Goal: Task Accomplishment & Management: Use online tool/utility

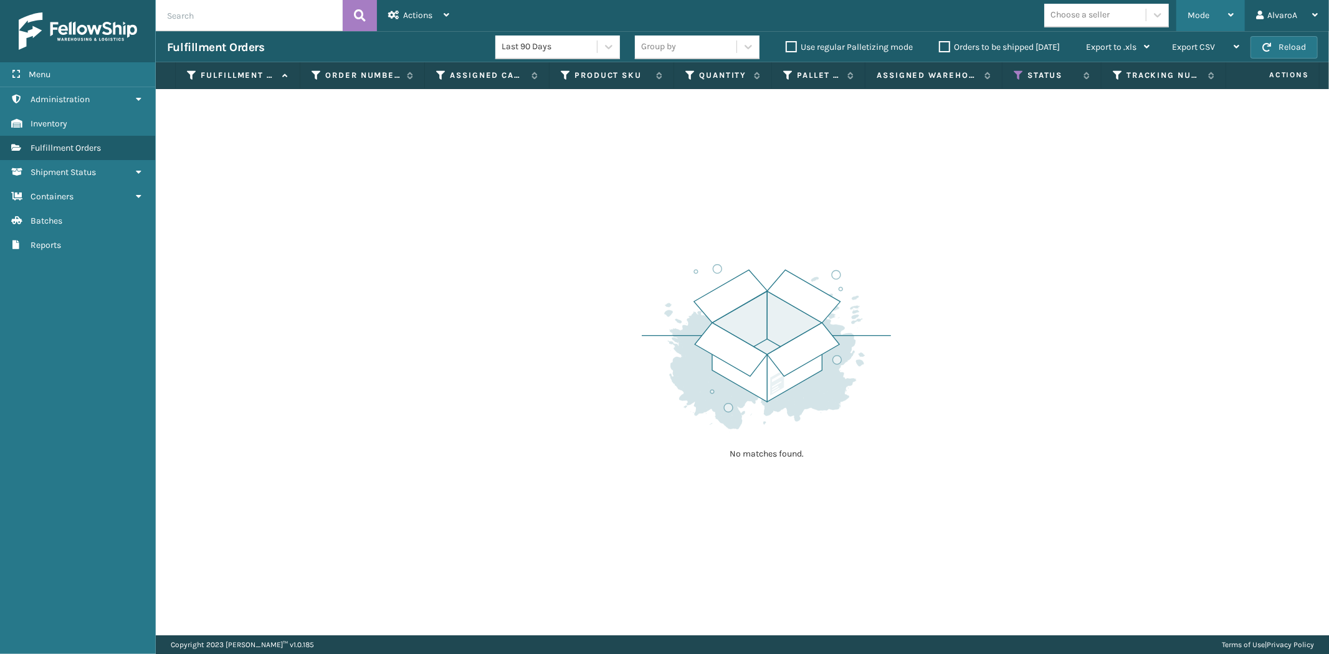
click at [1217, 16] on div "Mode" at bounding box center [1211, 15] width 46 height 31
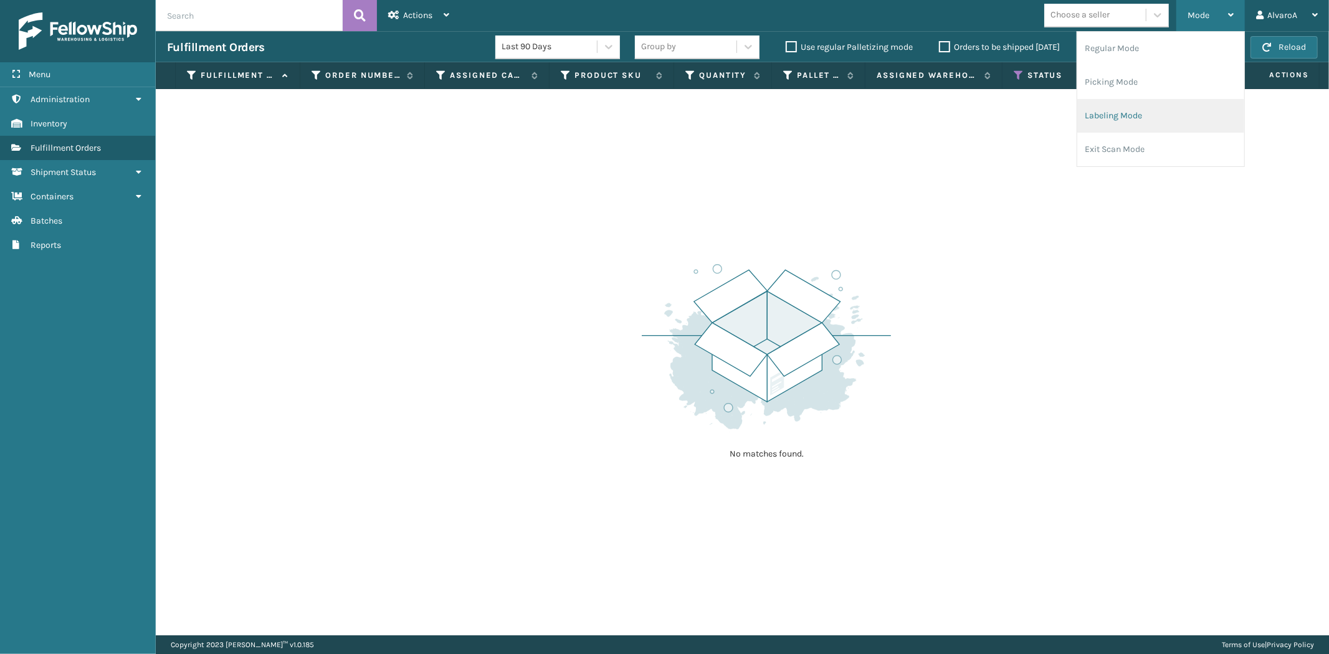
click at [1155, 111] on li "Labeling Mode" at bounding box center [1161, 116] width 167 height 34
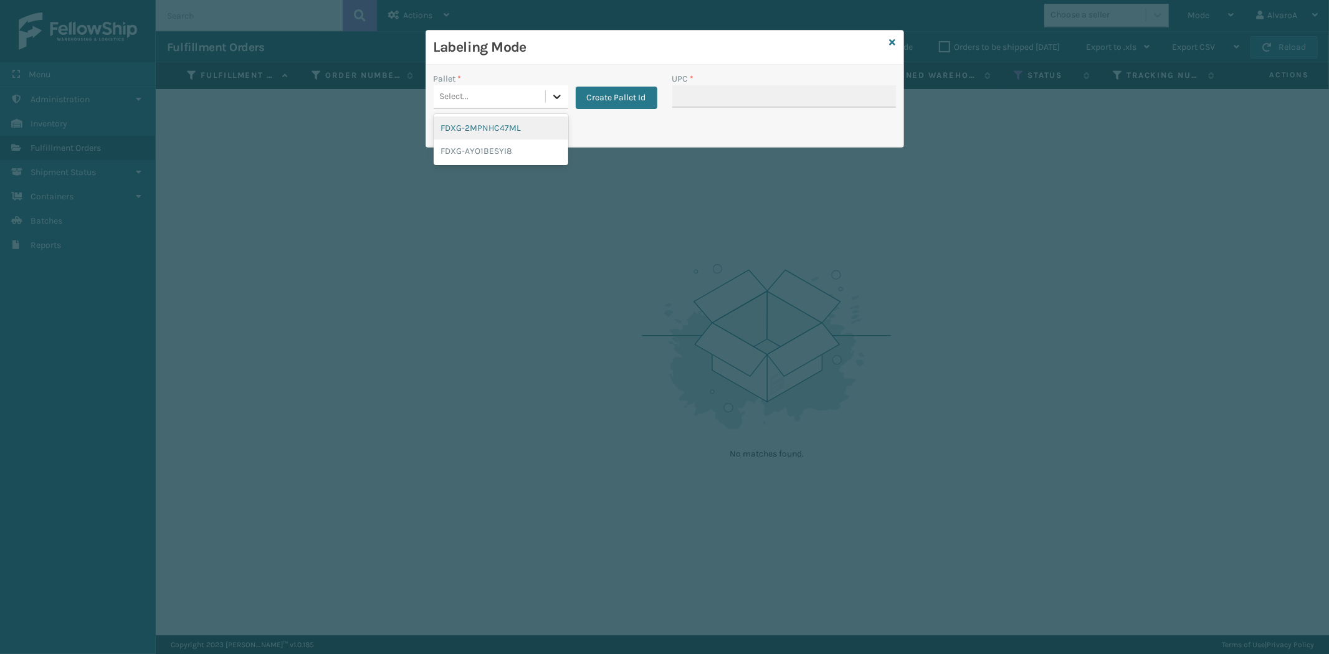
click at [553, 100] on icon at bounding box center [557, 96] width 12 height 12
click at [640, 95] on button "Create Pallet Id" at bounding box center [617, 98] width 82 height 22
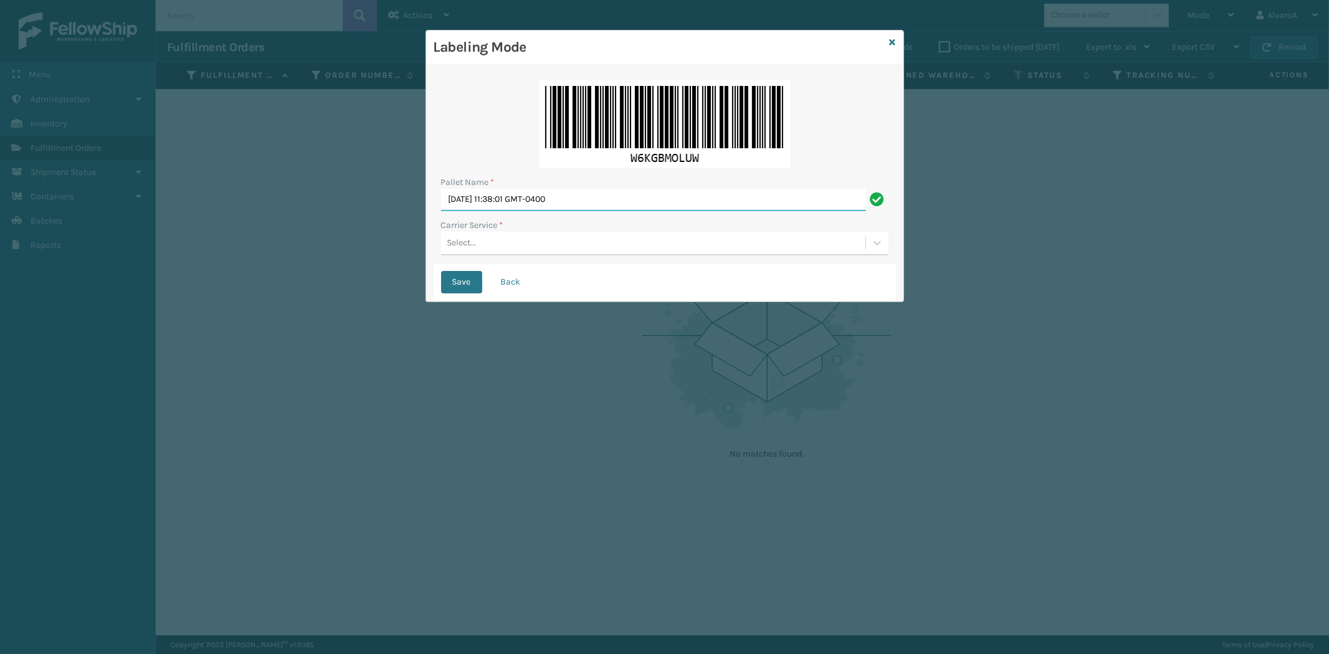
drag, startPoint x: 609, startPoint y: 191, endPoint x: 346, endPoint y: 296, distance: 283.1
click at [346, 296] on div "Labeling Mode Pallet Name * [DATE] 11:38:01 GMT-0400 Carrier Service * Select..…" at bounding box center [664, 327] width 1329 height 654
type input "l"
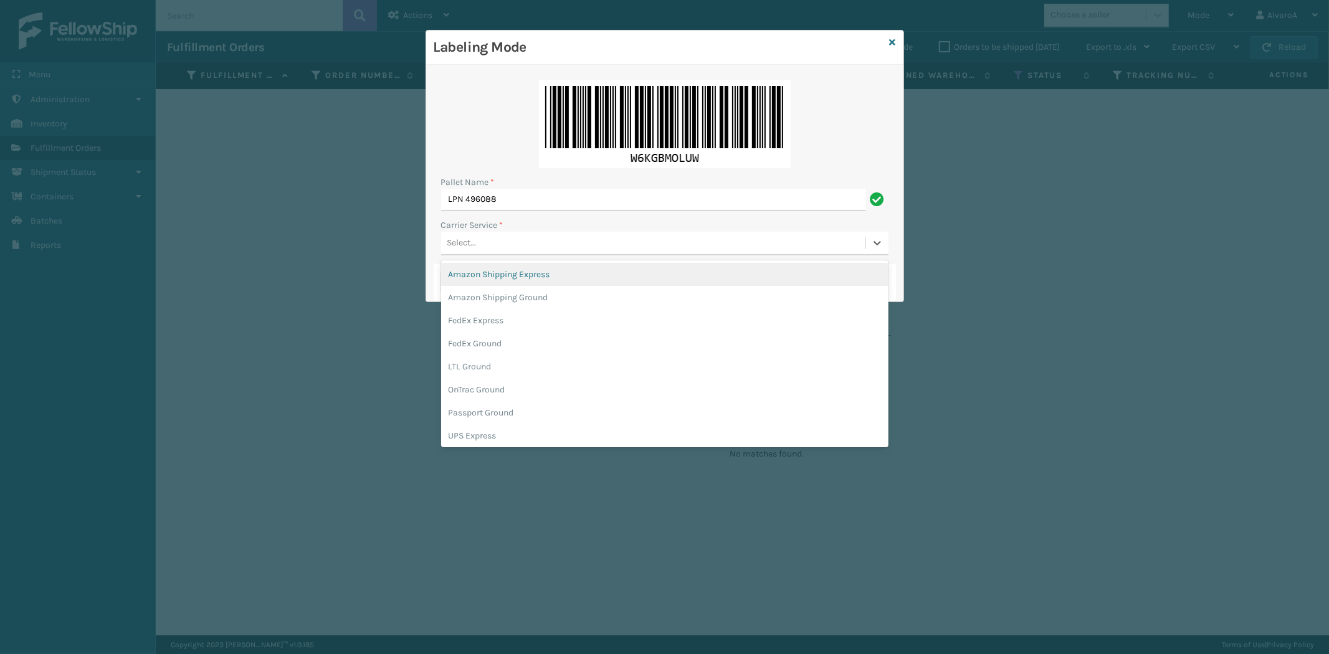
click at [507, 244] on div "Select..." at bounding box center [653, 243] width 424 height 21
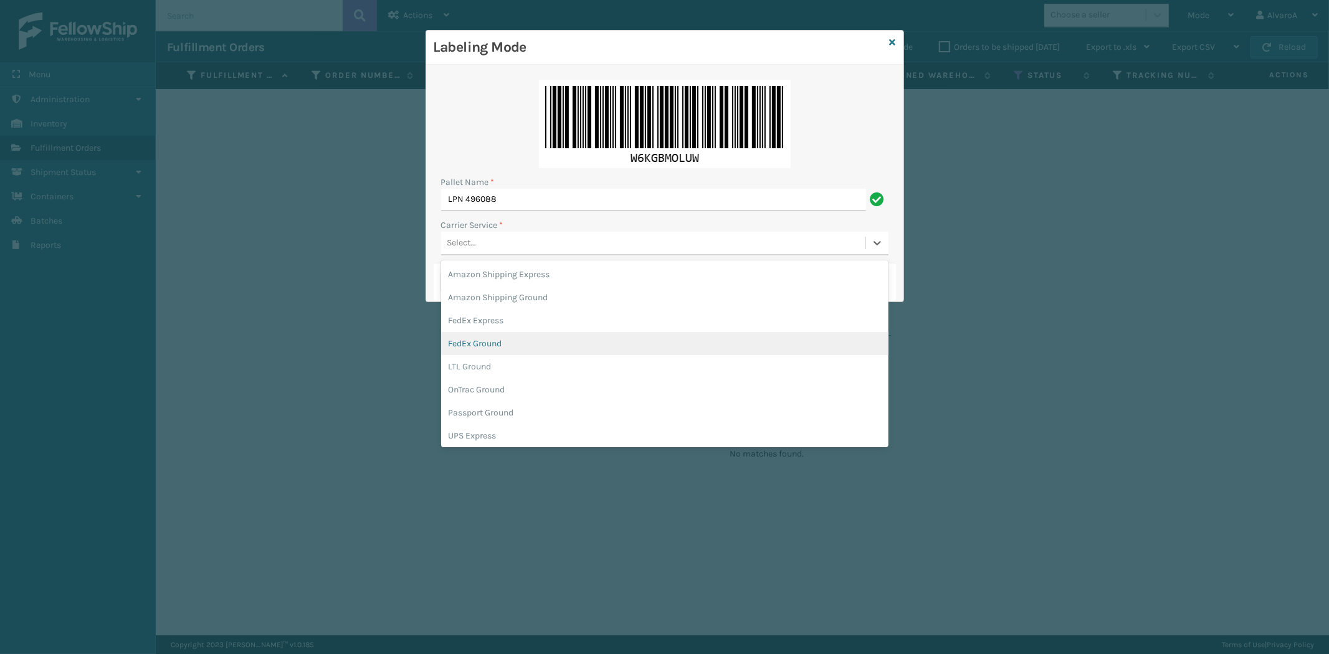
click at [482, 342] on div "FedEx Ground" at bounding box center [664, 343] width 447 height 23
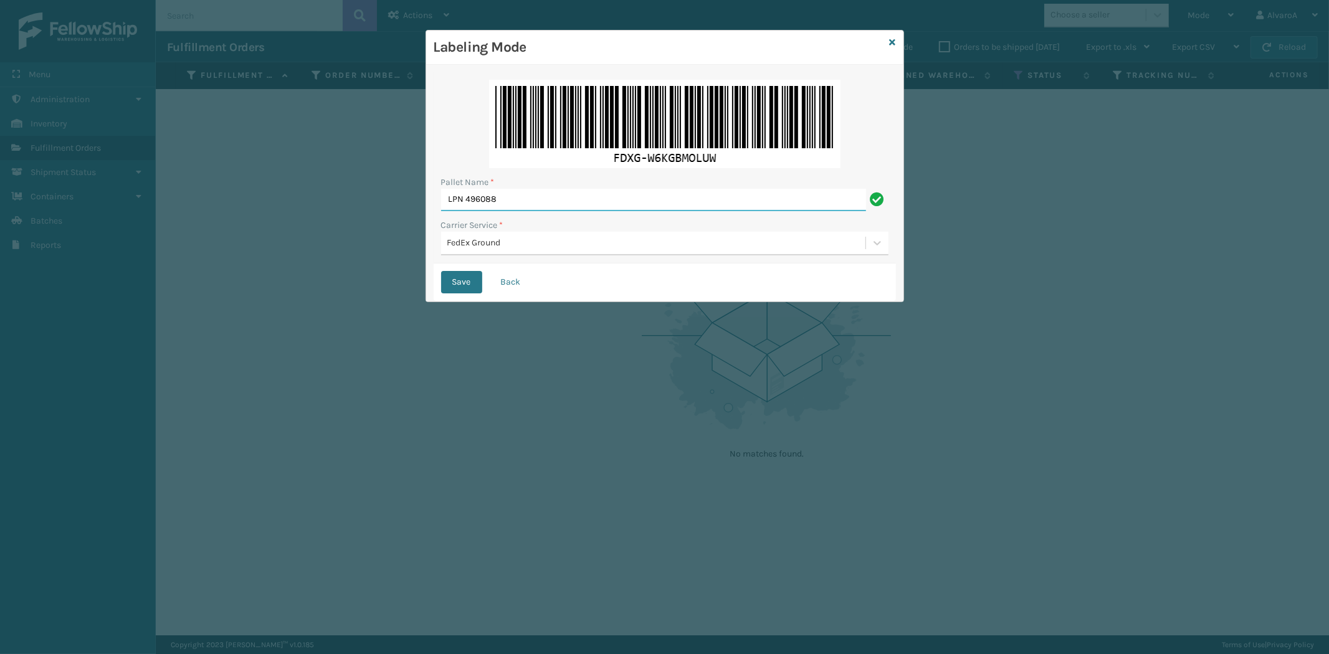
click at [547, 201] on input "LPN 496088" at bounding box center [653, 200] width 425 height 22
type input "LPN 496088 #1"
click at [477, 282] on button "Save" at bounding box center [461, 282] width 41 height 22
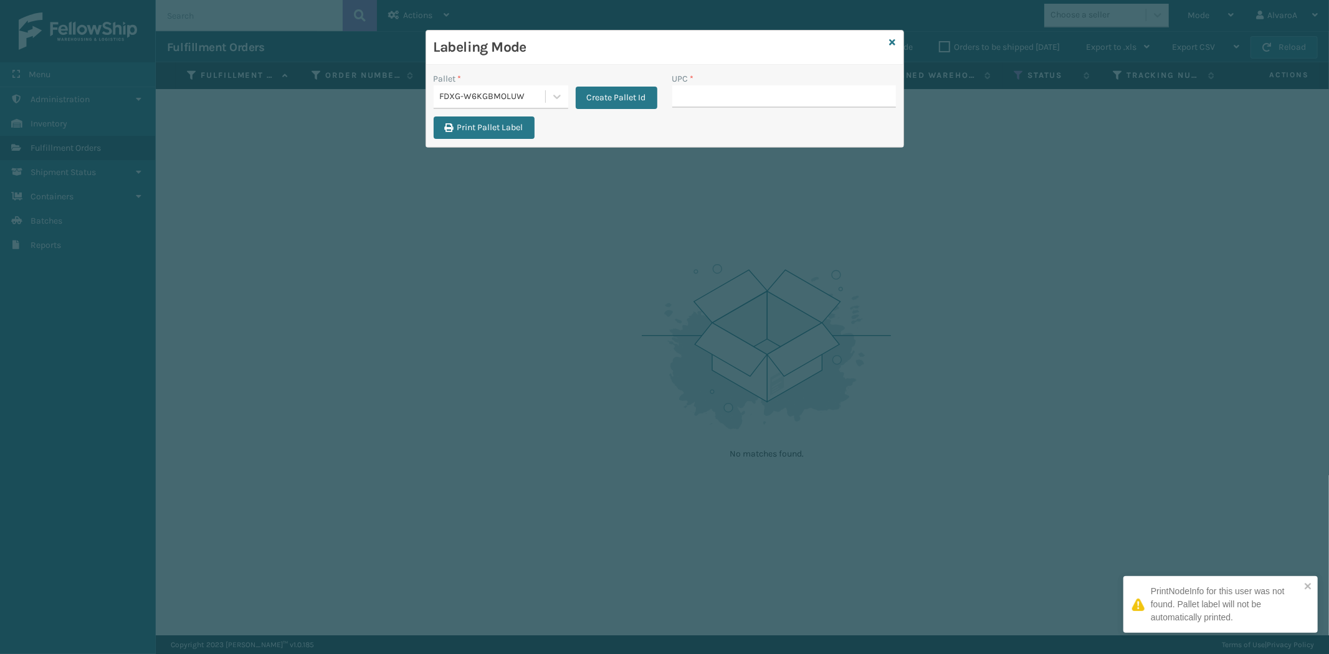
click at [705, 92] on input "UPC *" at bounding box center [784, 96] width 224 height 22
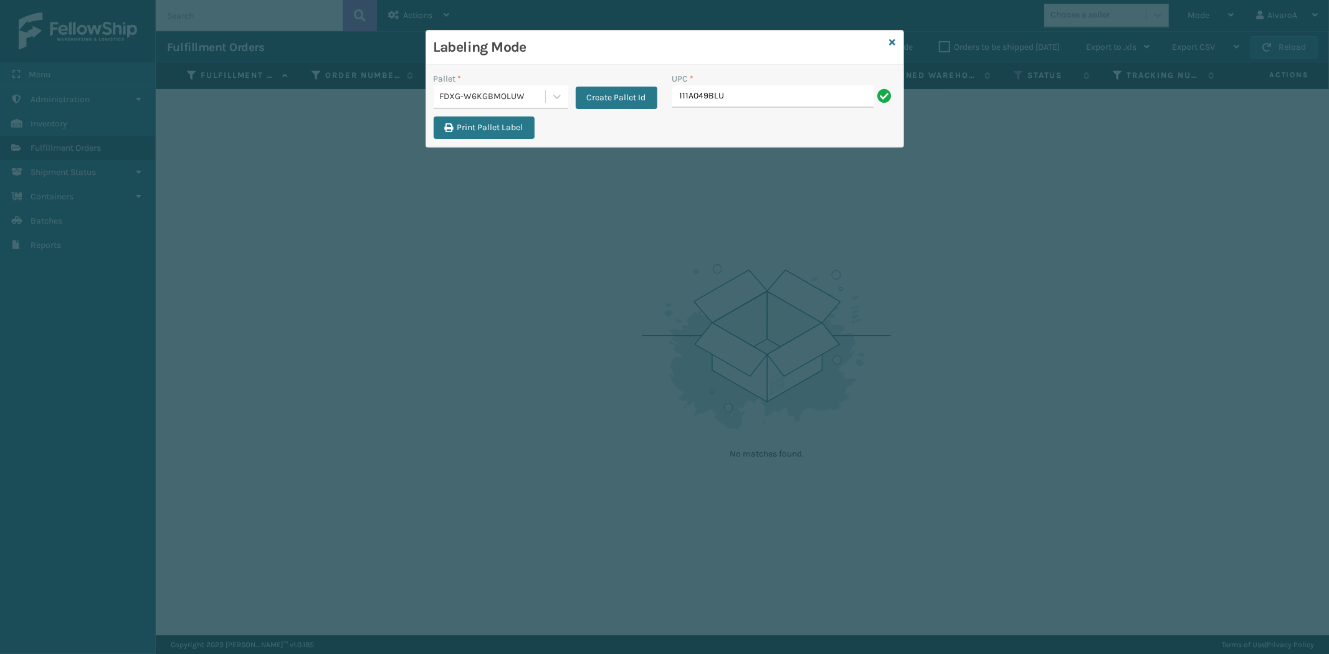
type input "111A049BLU"
click at [717, 97] on input "UPC *" at bounding box center [784, 96] width 224 height 22
type input "CCHRFKS1M26BRRA"
type input "CCHRFKS2M26BRRA"
type input "CCHRFKS3BLUVA"
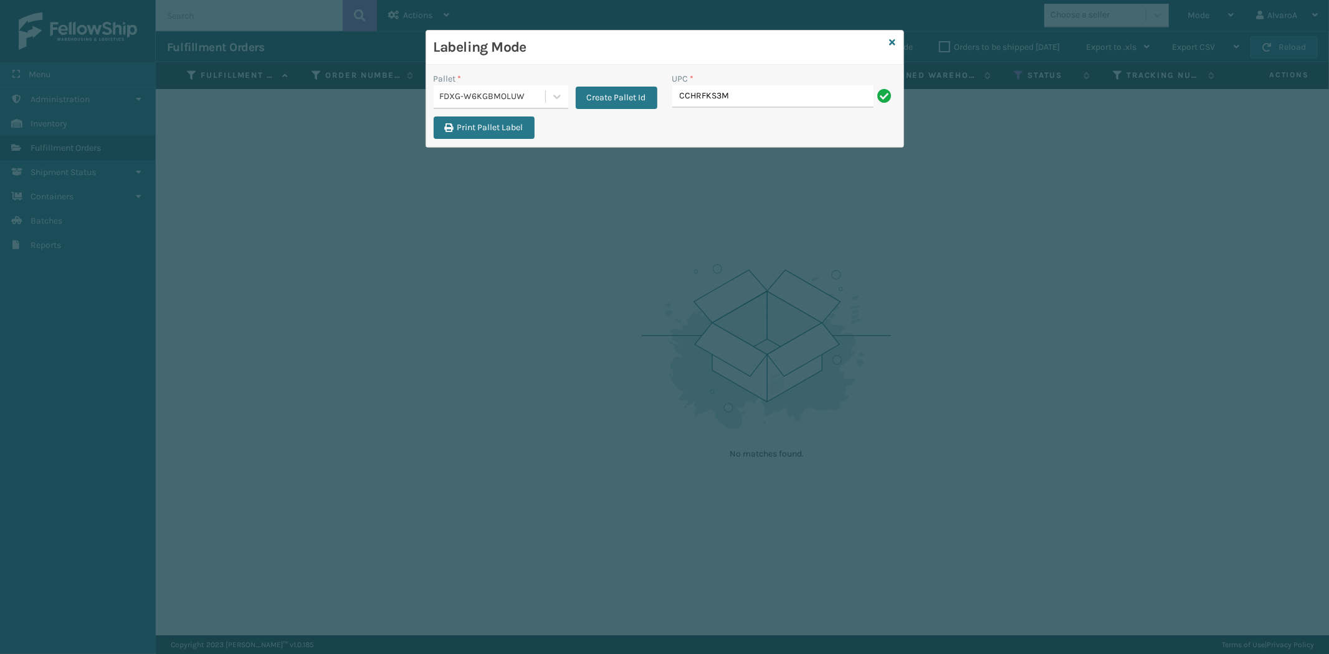
type input "CCHRFKS3M26BRRA"
type input "RR-PRK1CM2045"
click at [894, 39] on icon at bounding box center [893, 42] width 6 height 9
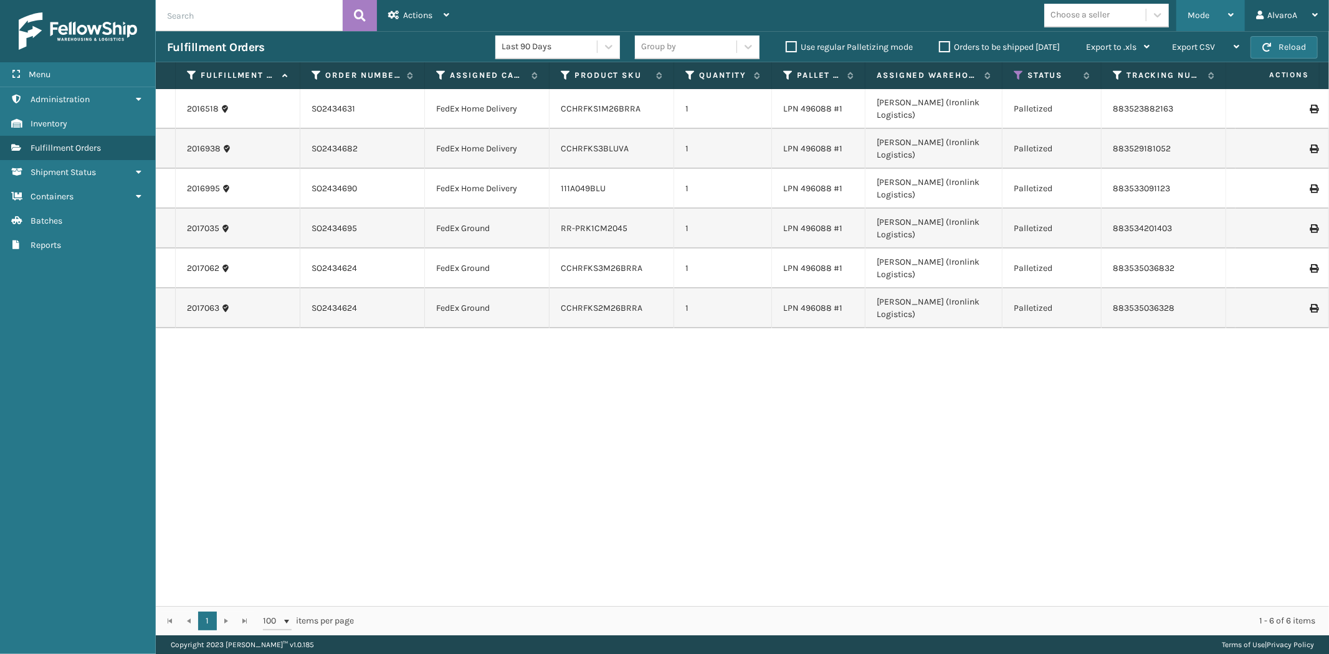
click at [1182, 19] on div "Mode Regular Mode Picking Mode Labeling Mode Exit Scan Mode" at bounding box center [1211, 15] width 69 height 31
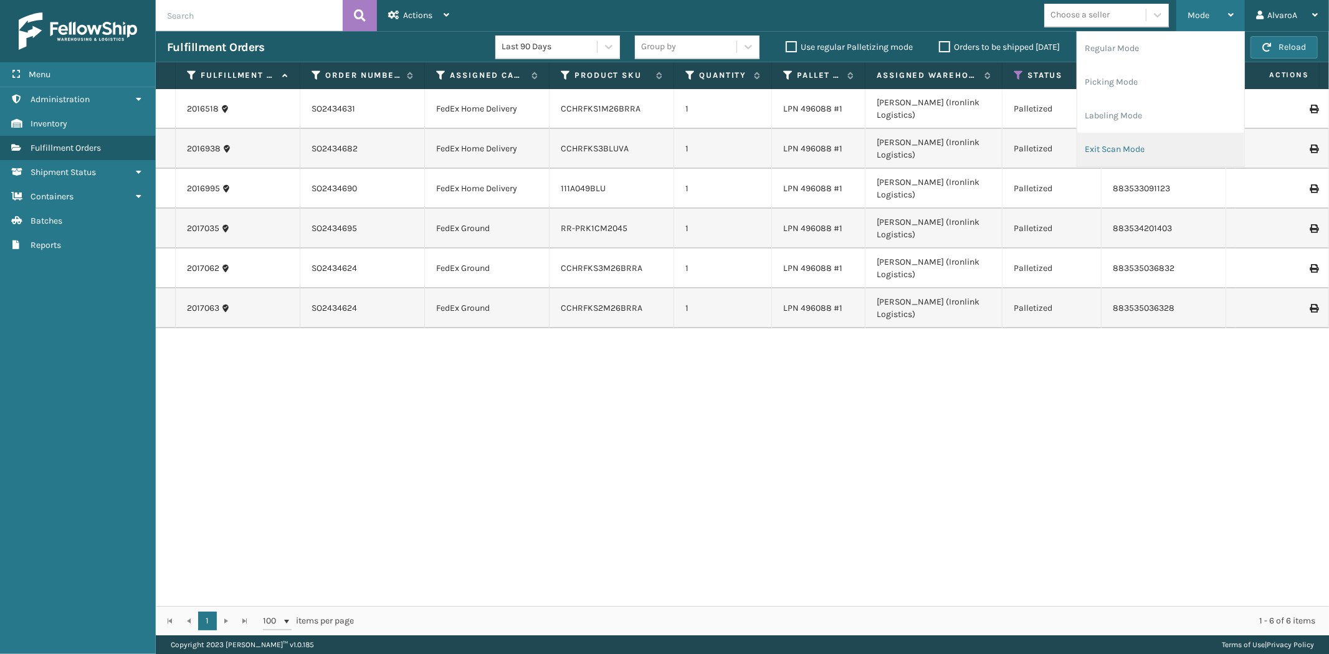
click at [1137, 140] on li "Exit Scan Mode" at bounding box center [1161, 150] width 167 height 34
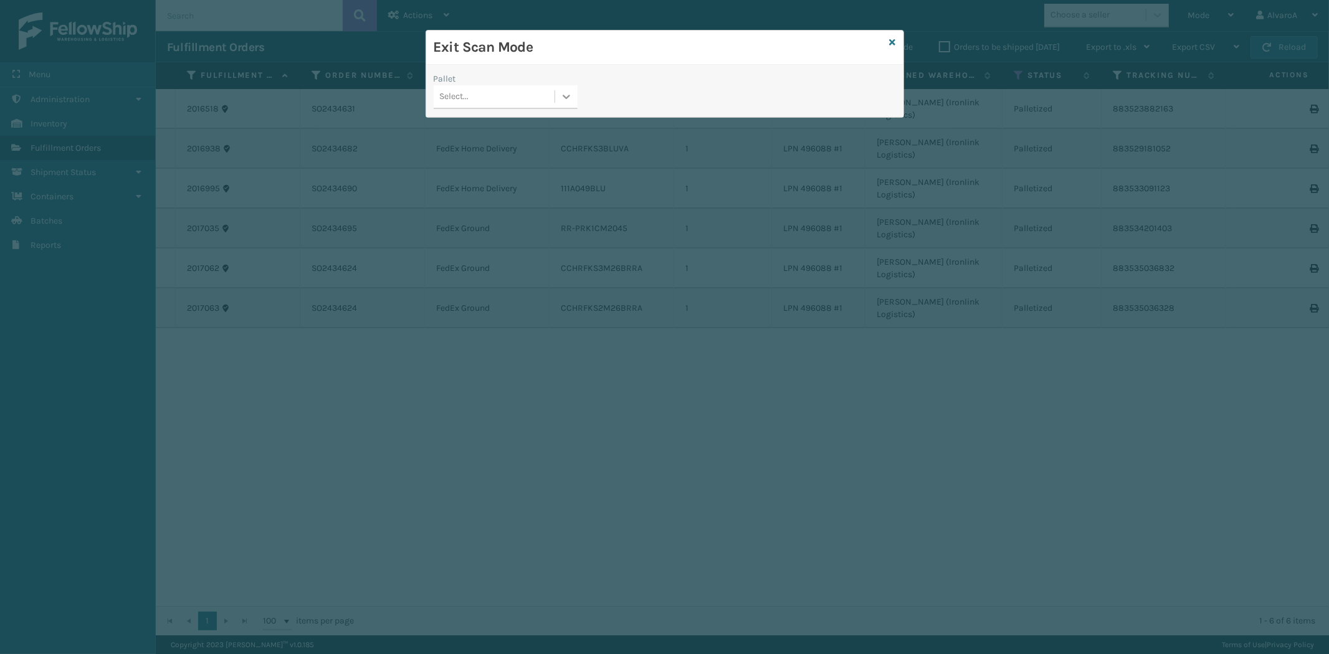
click at [566, 98] on icon at bounding box center [566, 97] width 7 height 4
click at [490, 168] on div "FDXG-W6KGBMOLUW" at bounding box center [506, 174] width 144 height 23
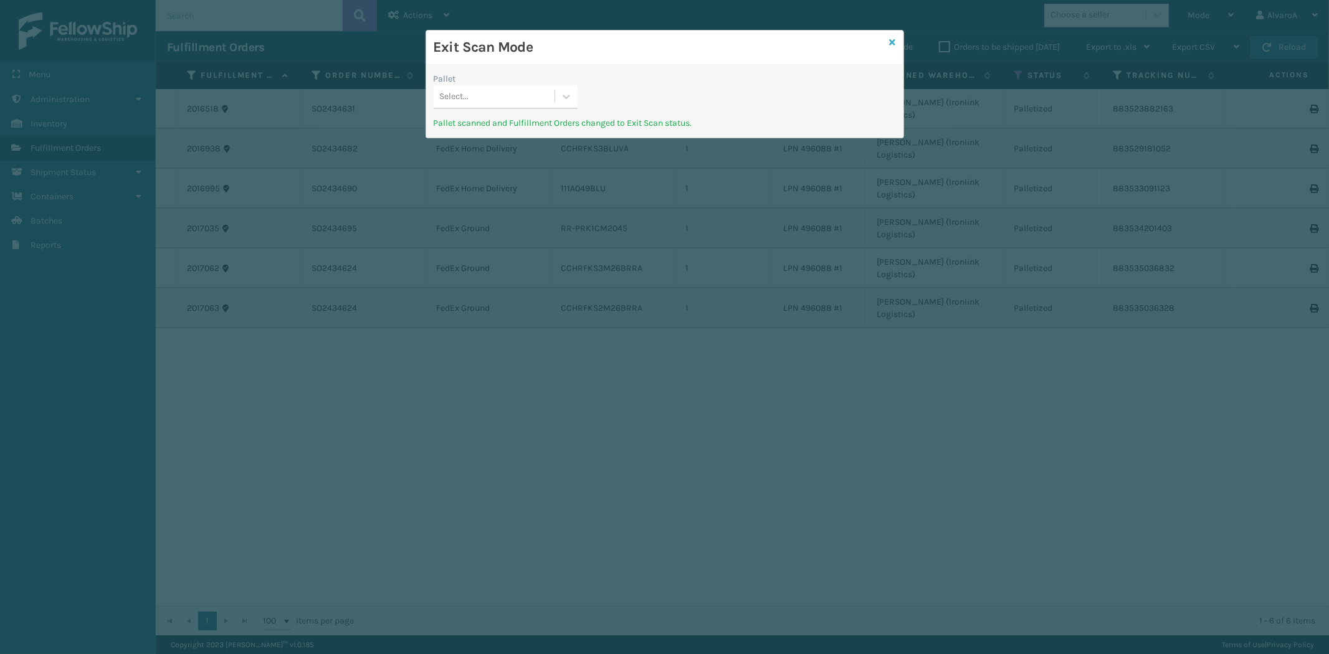
click at [894, 42] on icon at bounding box center [893, 42] width 6 height 9
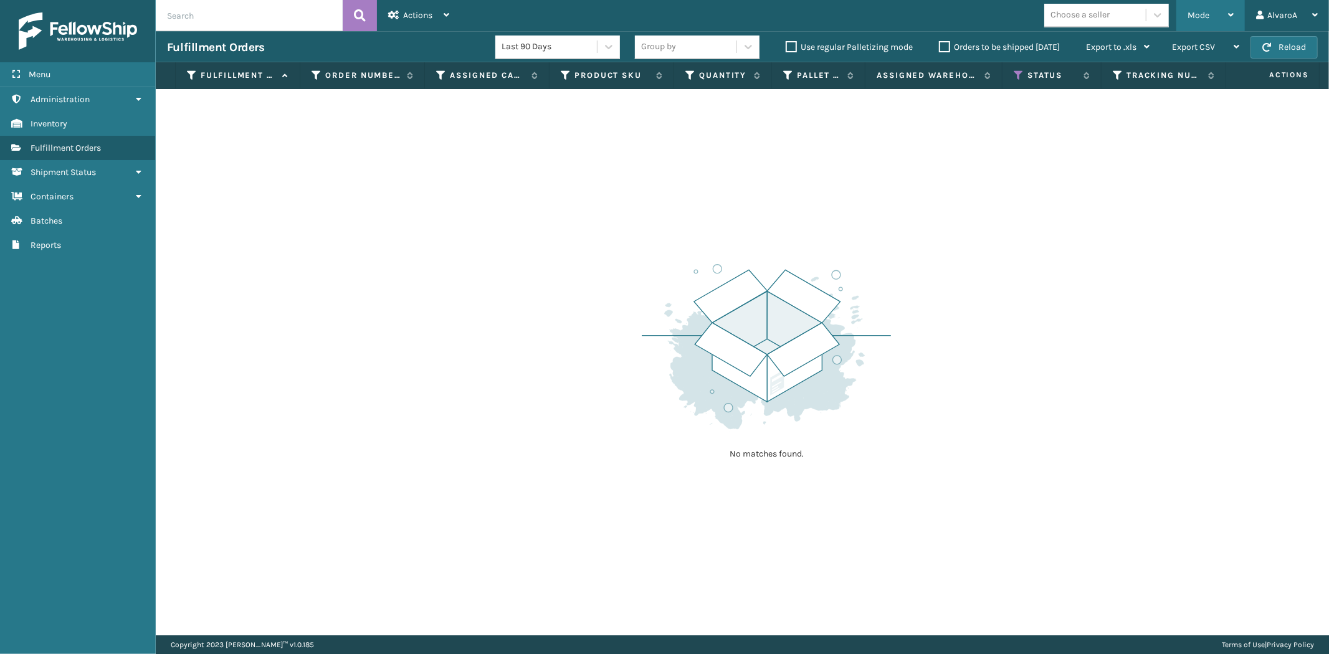
click at [1197, 13] on span "Mode" at bounding box center [1199, 15] width 22 height 11
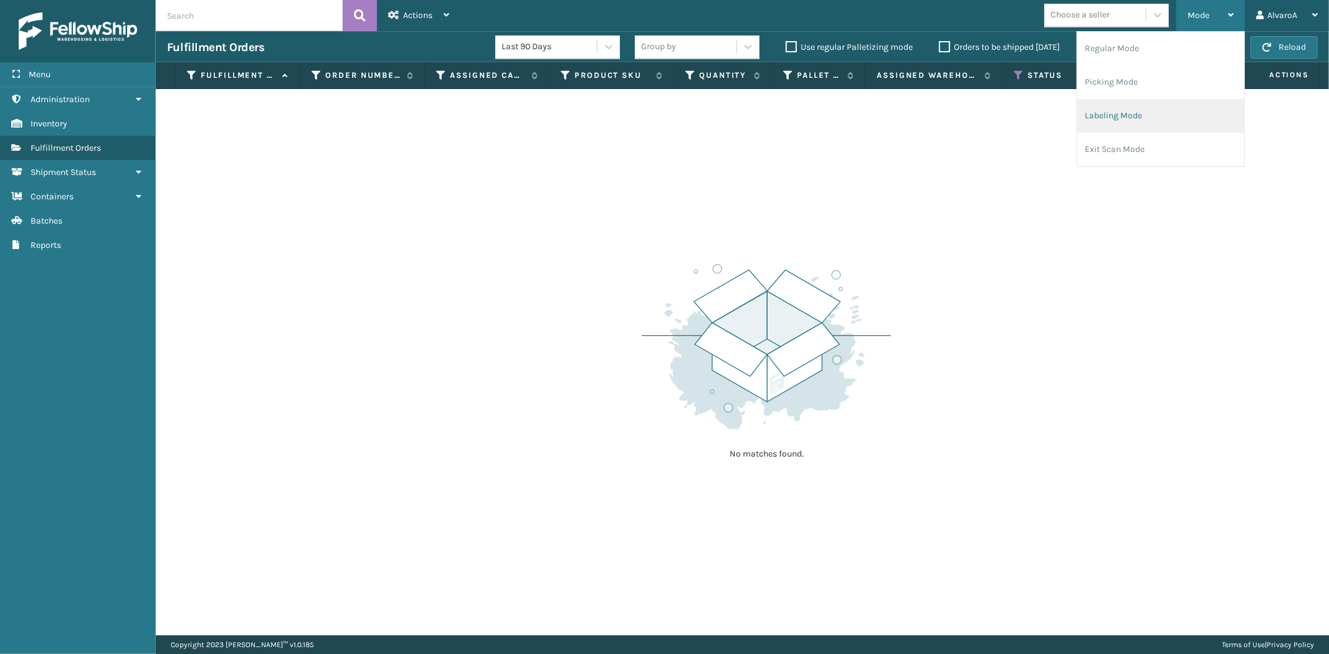
click at [1164, 113] on li "Labeling Mode" at bounding box center [1161, 116] width 167 height 34
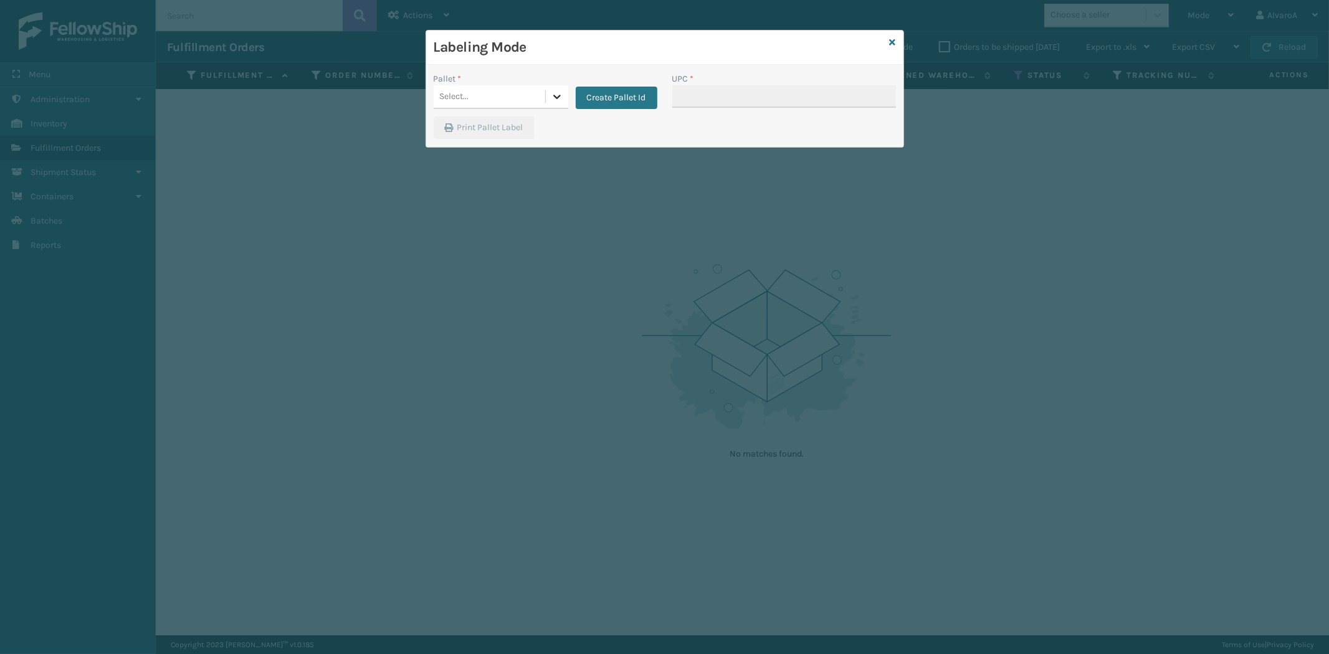
click at [546, 92] on div at bounding box center [557, 96] width 22 height 22
click at [637, 98] on button "Create Pallet Id" at bounding box center [617, 98] width 82 height 22
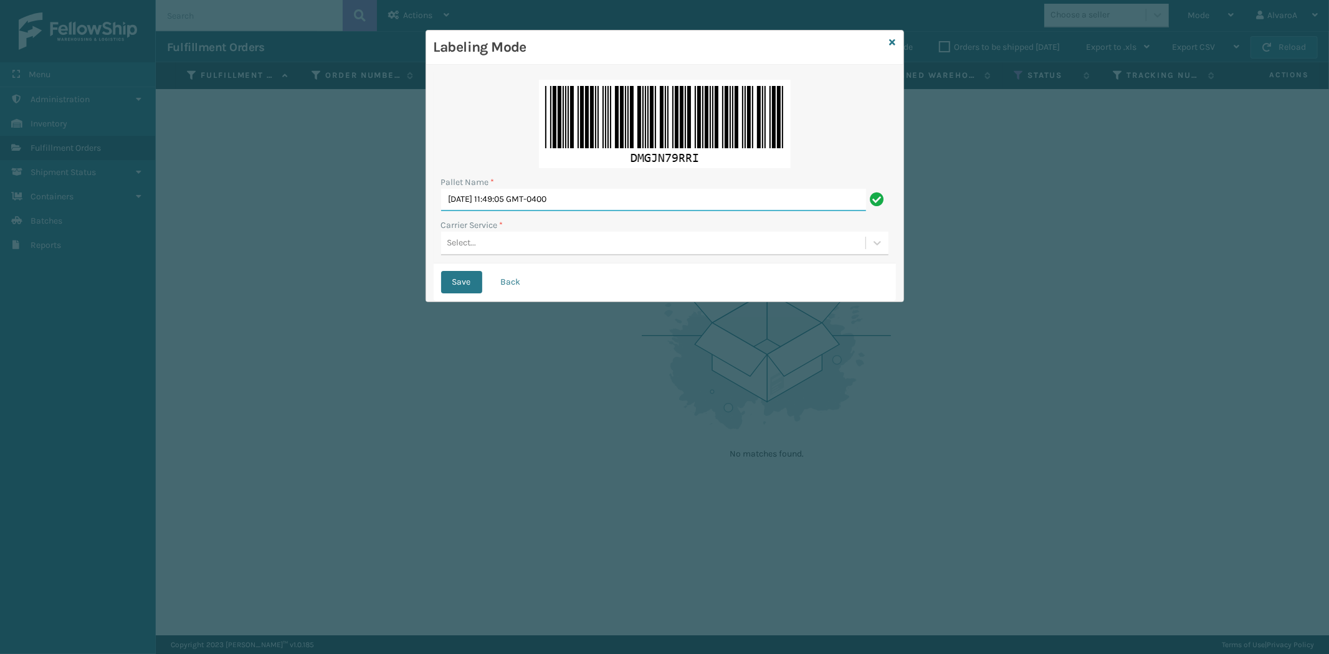
drag, startPoint x: 618, startPoint y: 201, endPoint x: 339, endPoint y: 262, distance: 285.7
click at [339, 262] on div "Labeling Mode Pallet Name * [DATE] 11:49:05 GMT-0400 Carrier Service * Select..…" at bounding box center [664, 327] width 1329 height 654
type input "LPN 496087 #1"
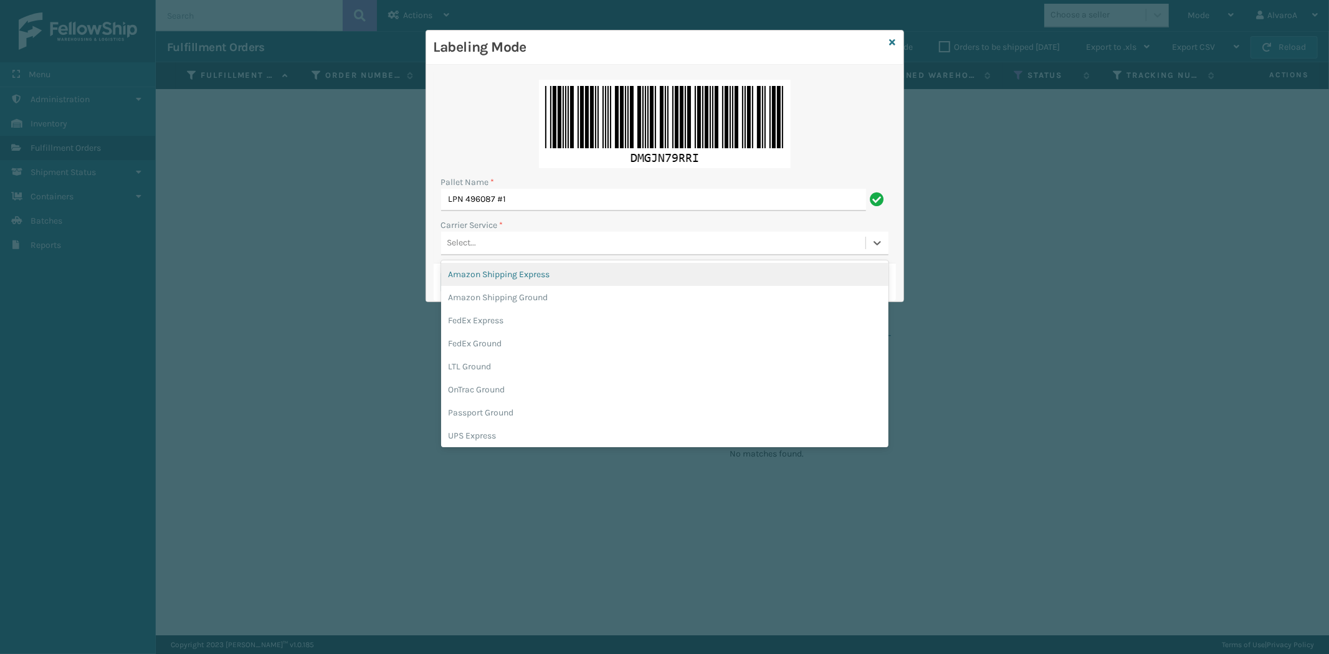
drag, startPoint x: 527, startPoint y: 238, endPoint x: 509, endPoint y: 275, distance: 41.0
click at [527, 238] on div "Select..." at bounding box center [653, 243] width 424 height 21
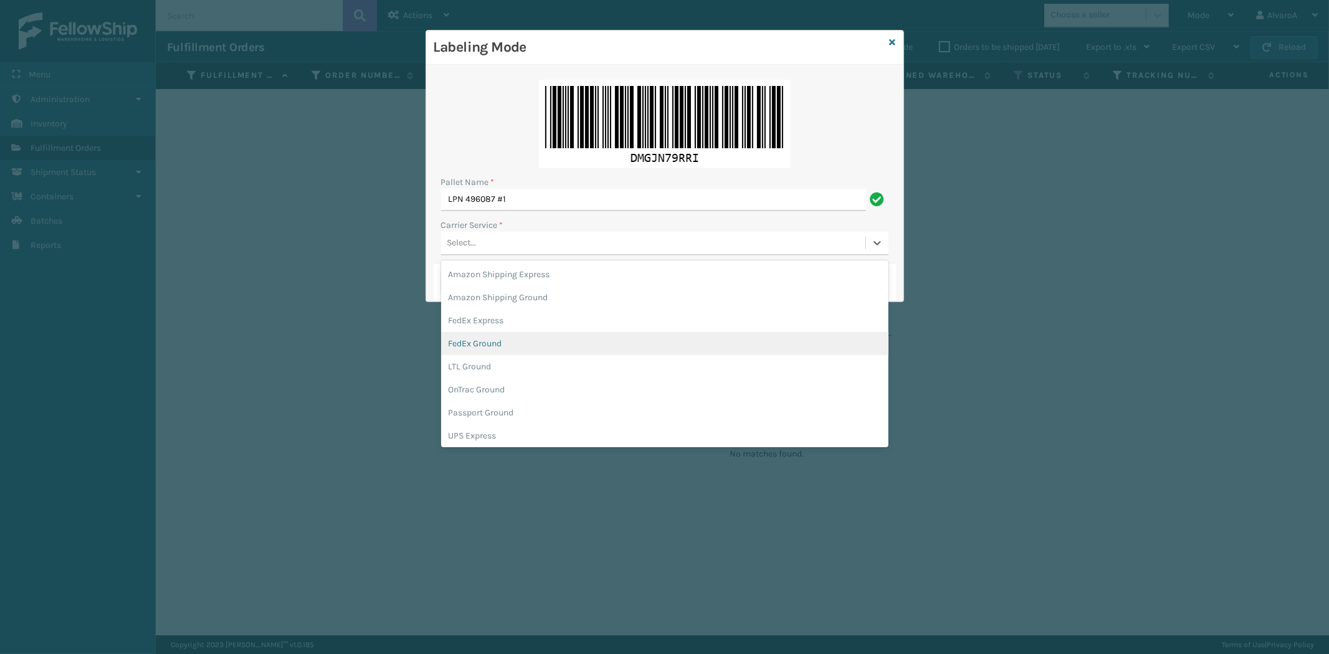
click at [493, 341] on div "FedEx Ground" at bounding box center [664, 343] width 447 height 23
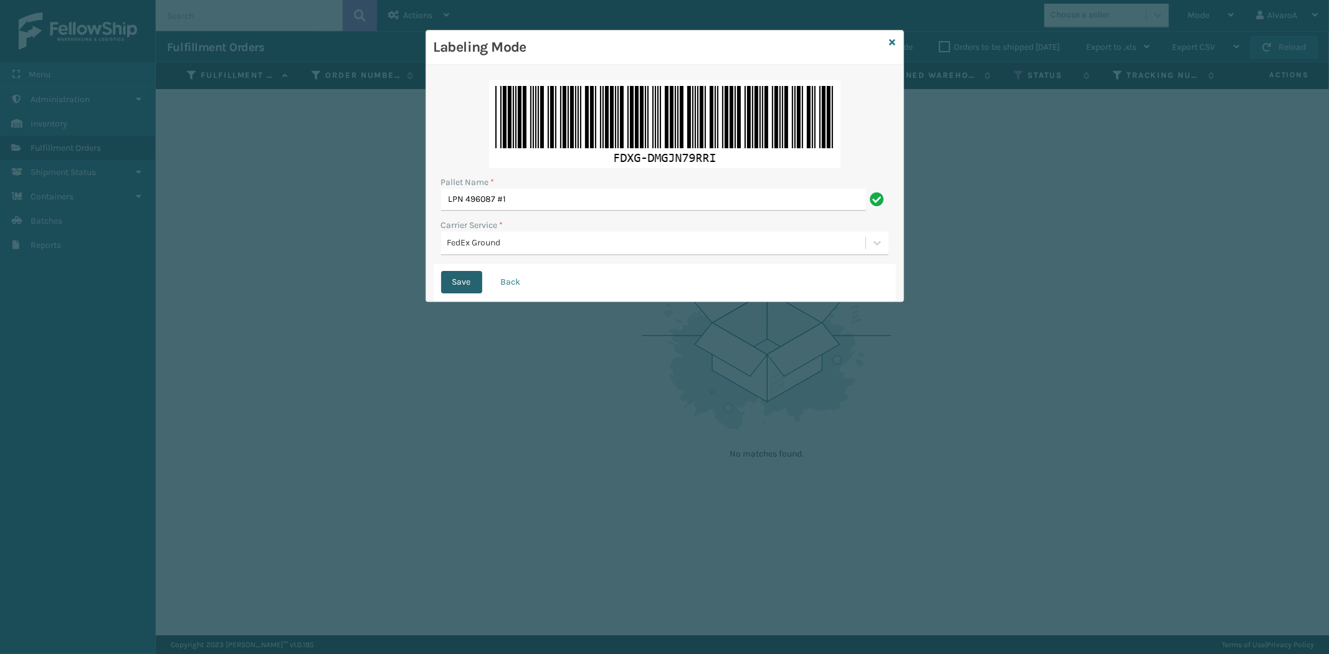
click at [460, 279] on button "Save" at bounding box center [461, 282] width 41 height 22
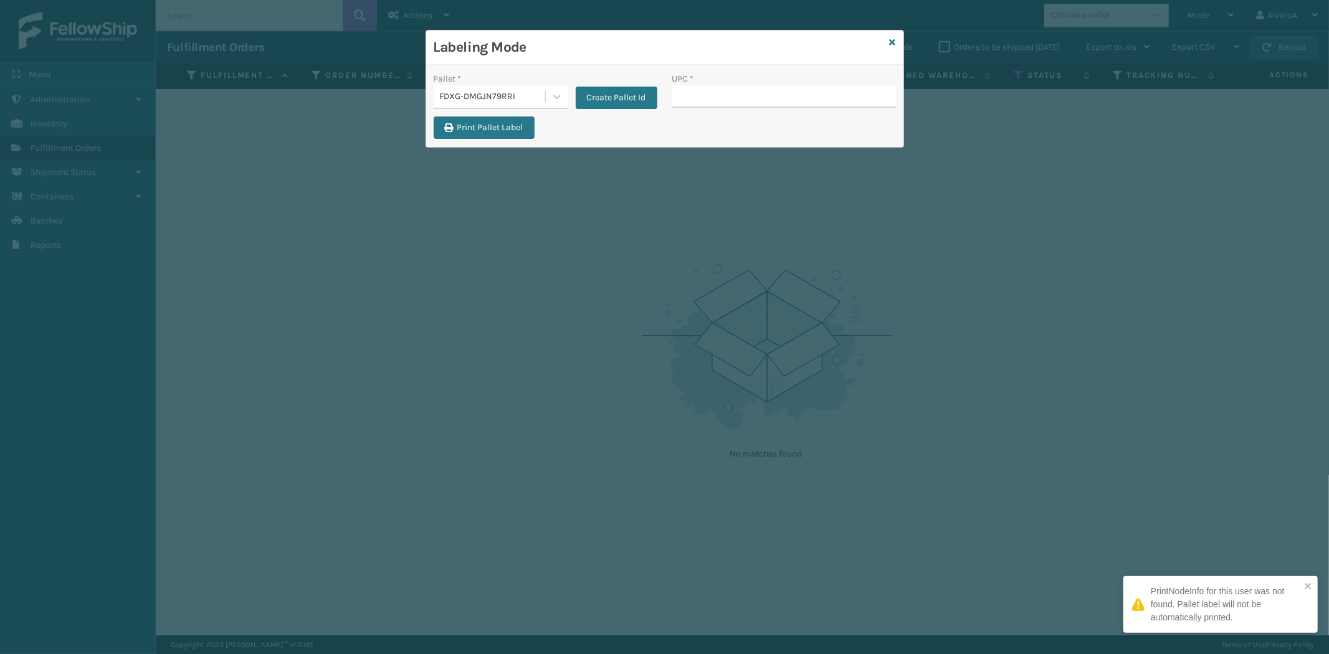
click at [720, 98] on input "UPC *" at bounding box center [784, 96] width 224 height 22
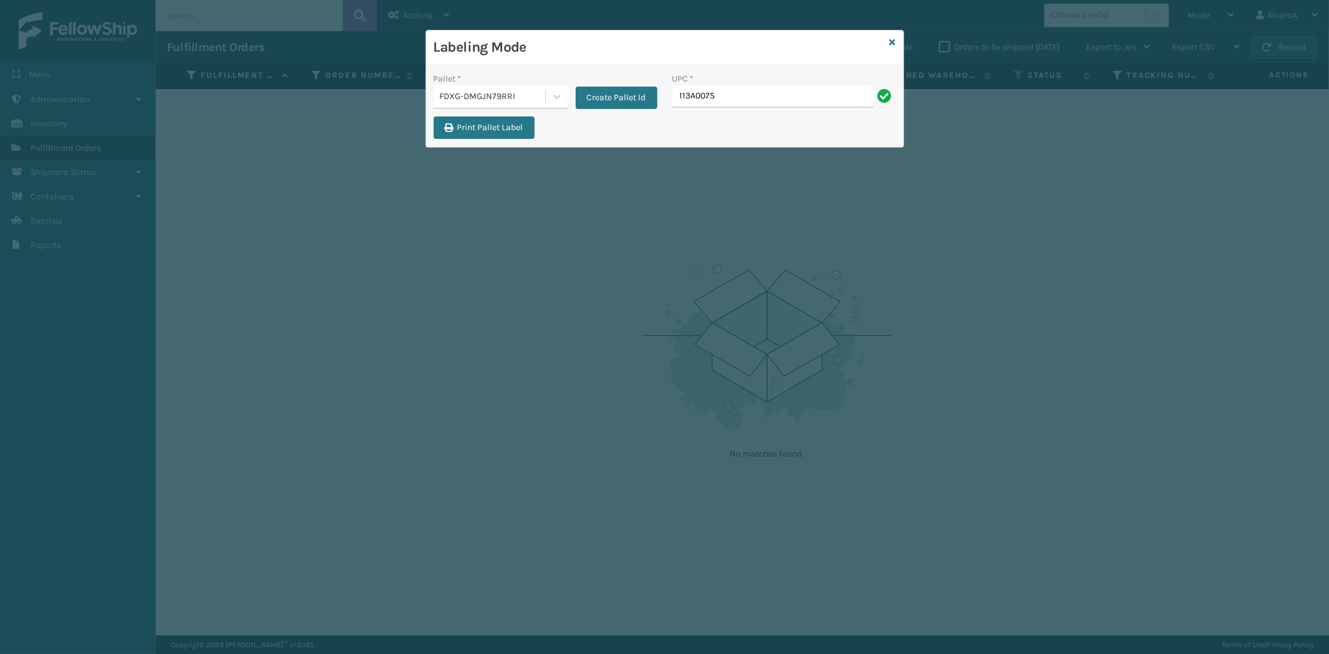
type input "113A007SND"
type input "133A008BRN"
click at [895, 39] on icon at bounding box center [893, 42] width 6 height 9
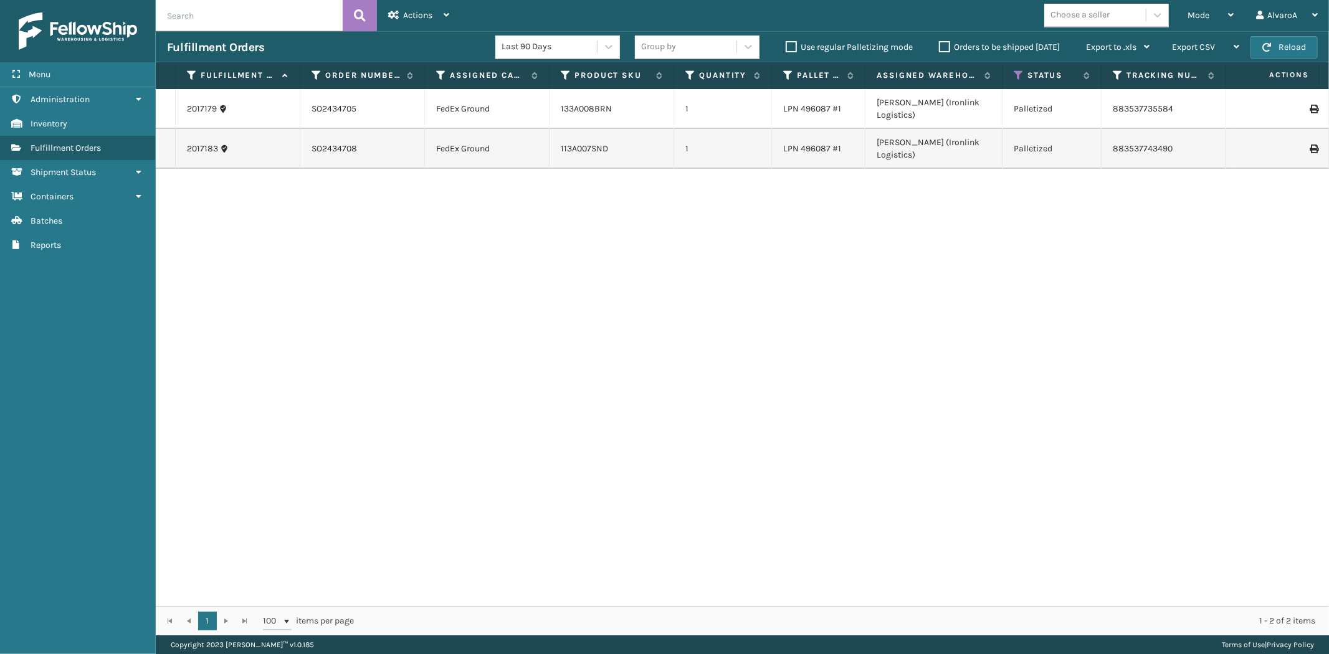
click at [1310, 105] on icon at bounding box center [1313, 109] width 7 height 9
click at [1219, 9] on div "Mode" at bounding box center [1211, 15] width 46 height 31
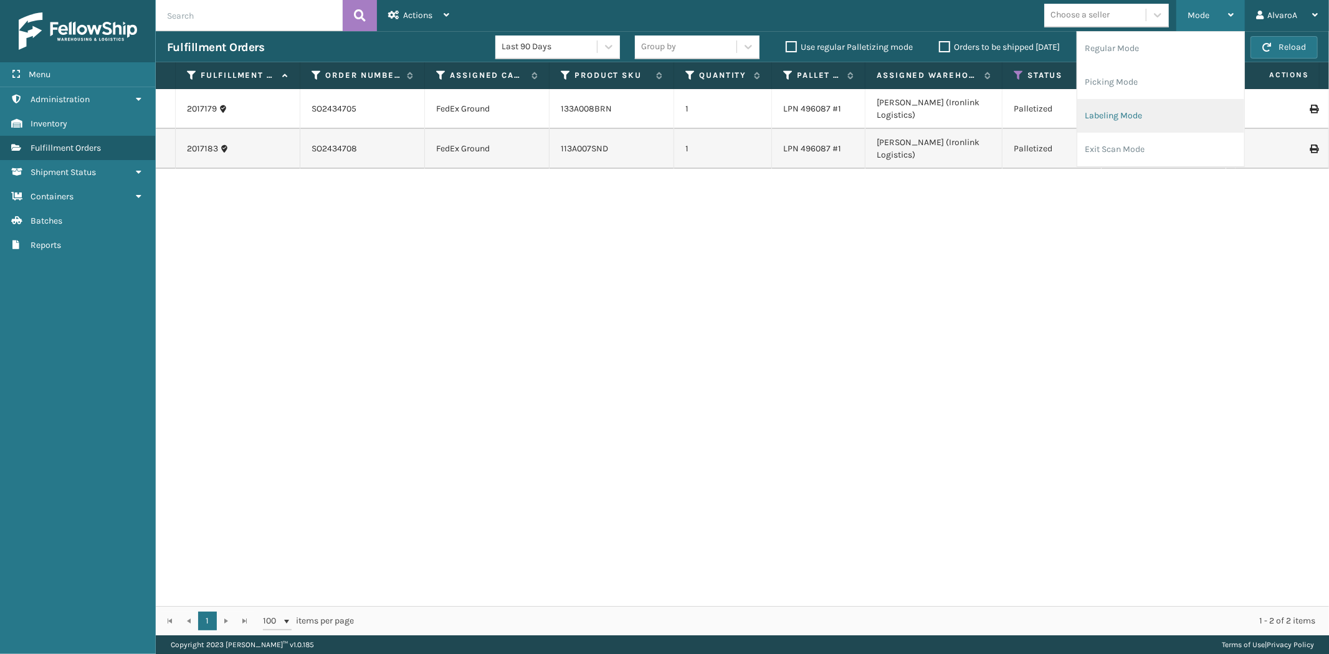
click at [1107, 106] on li "Labeling Mode" at bounding box center [1161, 116] width 167 height 34
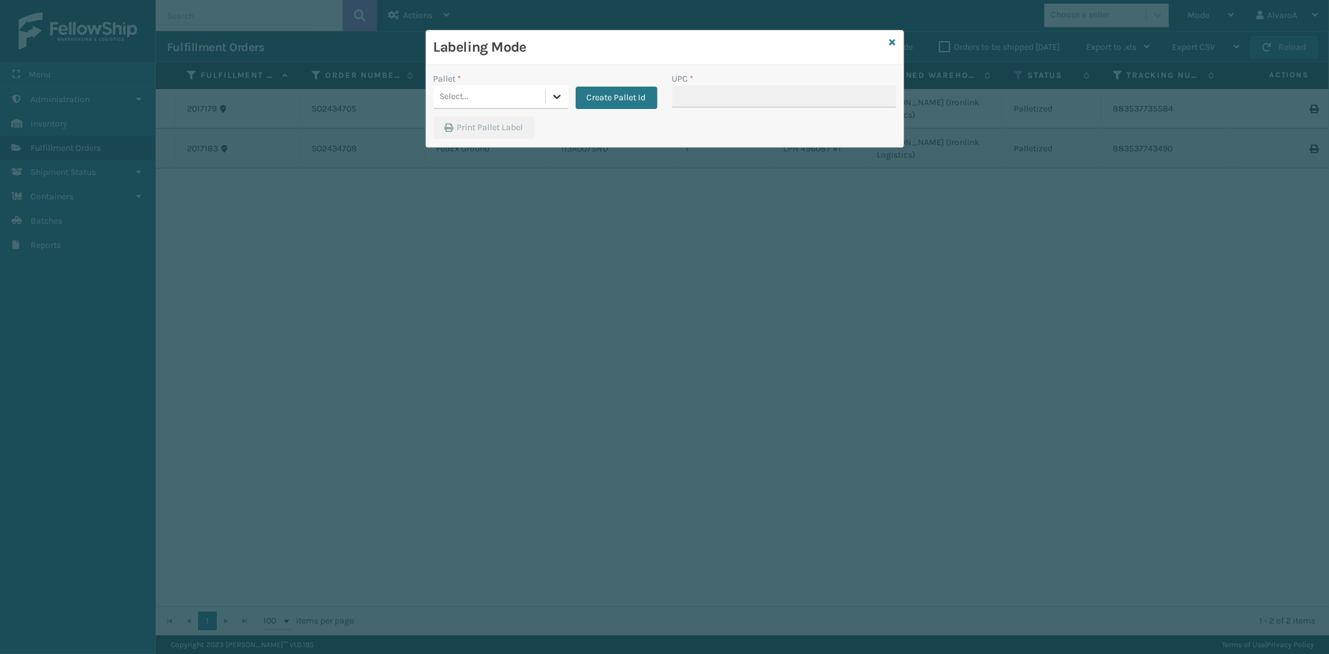
click at [562, 96] on icon at bounding box center [557, 96] width 12 height 12
click at [495, 172] on div "FDXG-DMGJN79RRI" at bounding box center [501, 174] width 135 height 23
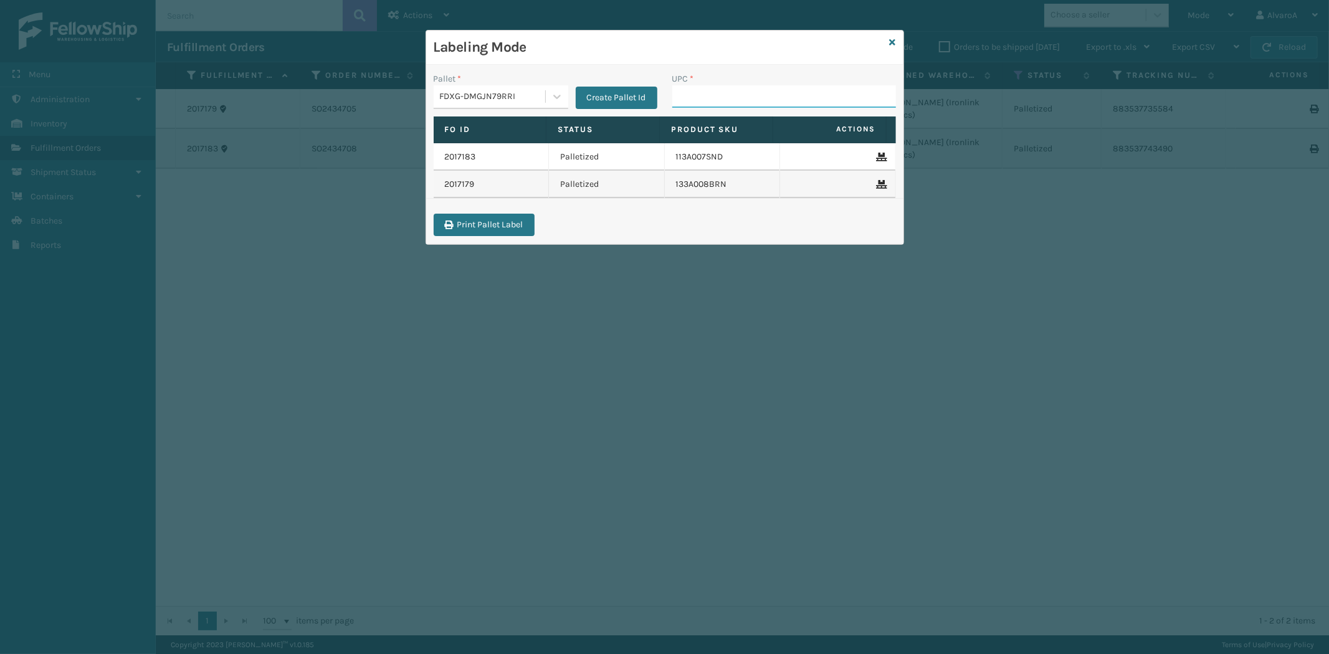
click at [719, 104] on input "UPC *" at bounding box center [784, 96] width 224 height 22
type input "133A008OYS"
type input "133A013NVY"
type input "LKLGF2SP1GU3073"
click at [892, 42] on icon at bounding box center [893, 42] width 6 height 9
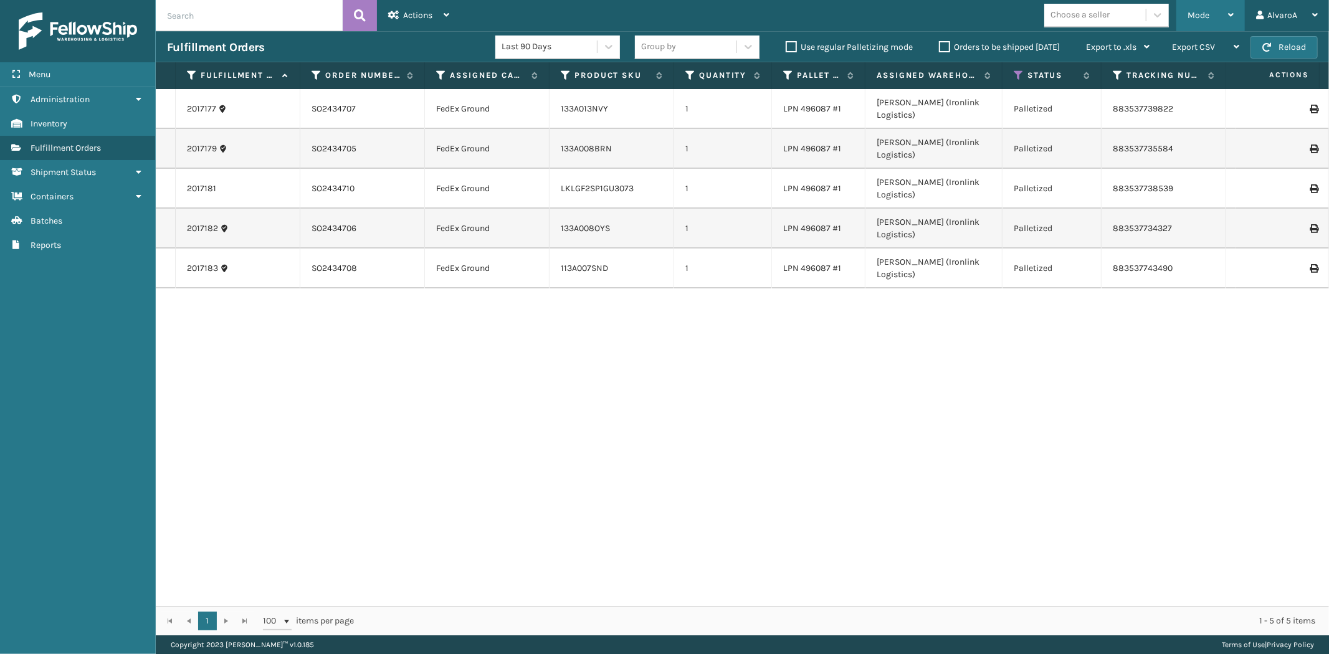
click at [1190, 16] on span "Mode" at bounding box center [1199, 15] width 22 height 11
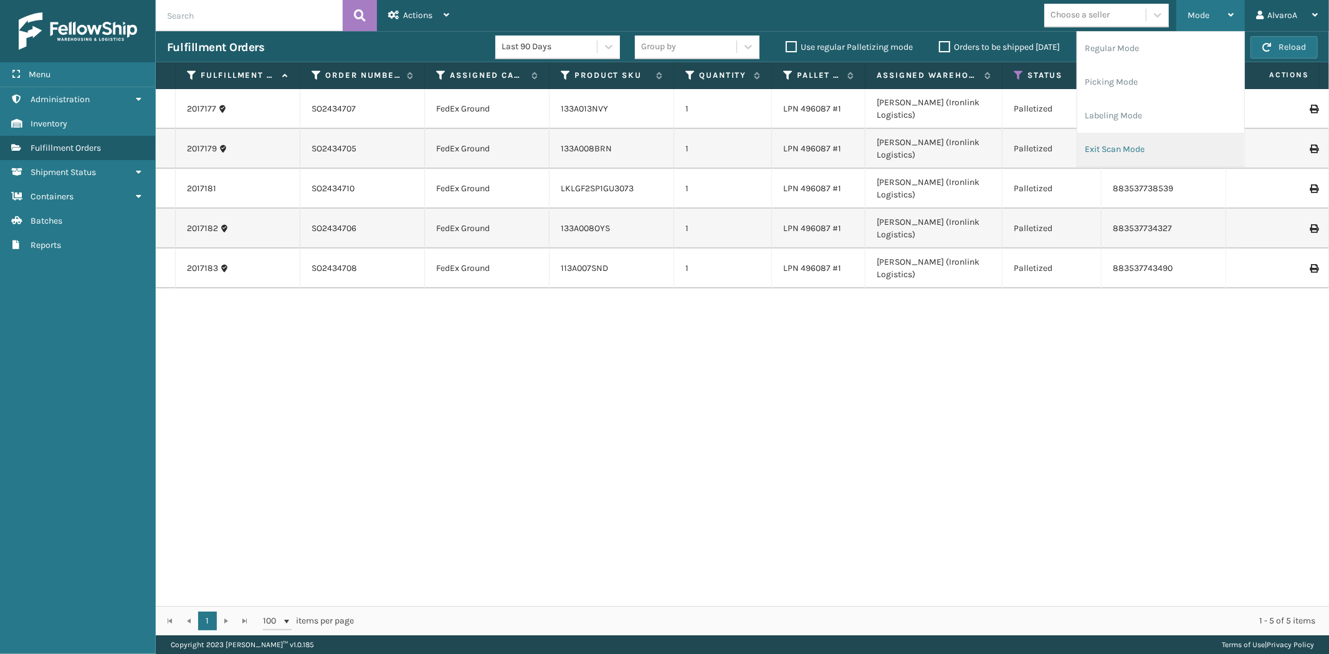
click at [1104, 163] on li "Exit Scan Mode" at bounding box center [1161, 150] width 167 height 34
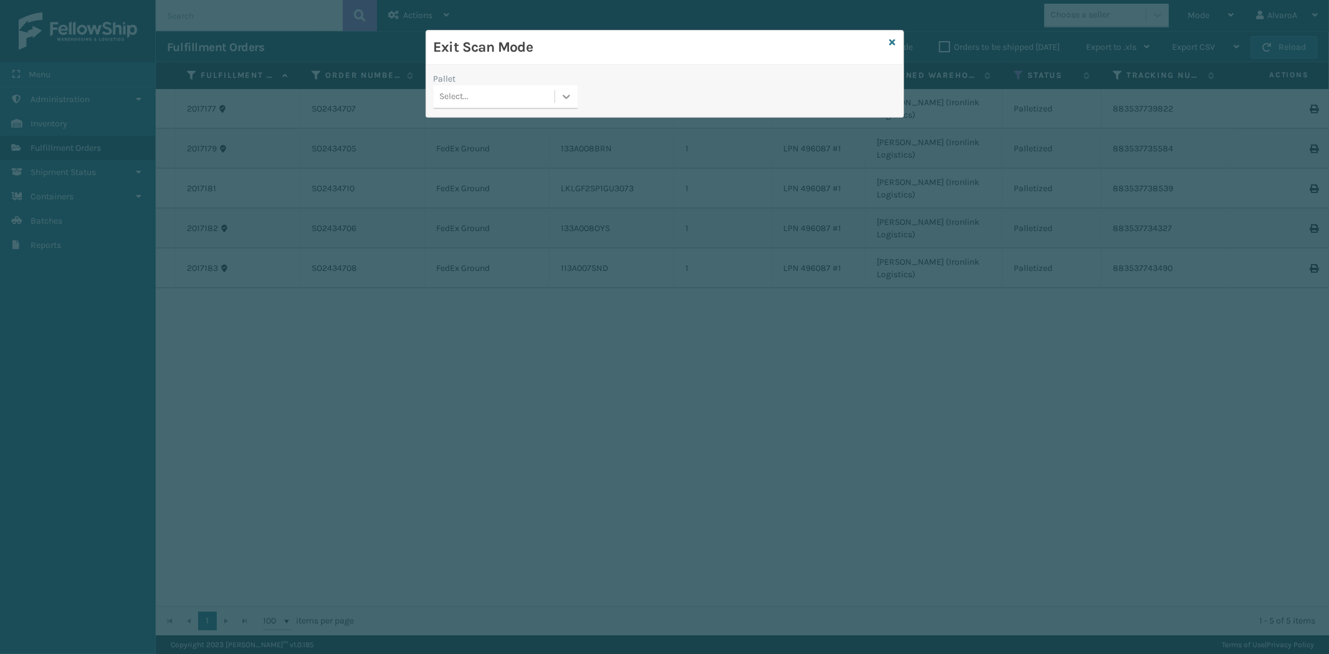
click at [565, 92] on icon at bounding box center [566, 96] width 12 height 12
click at [499, 169] on div "FDXG-DMGJN79RRI" at bounding box center [506, 174] width 144 height 23
